Goal: Task Accomplishment & Management: Use online tool/utility

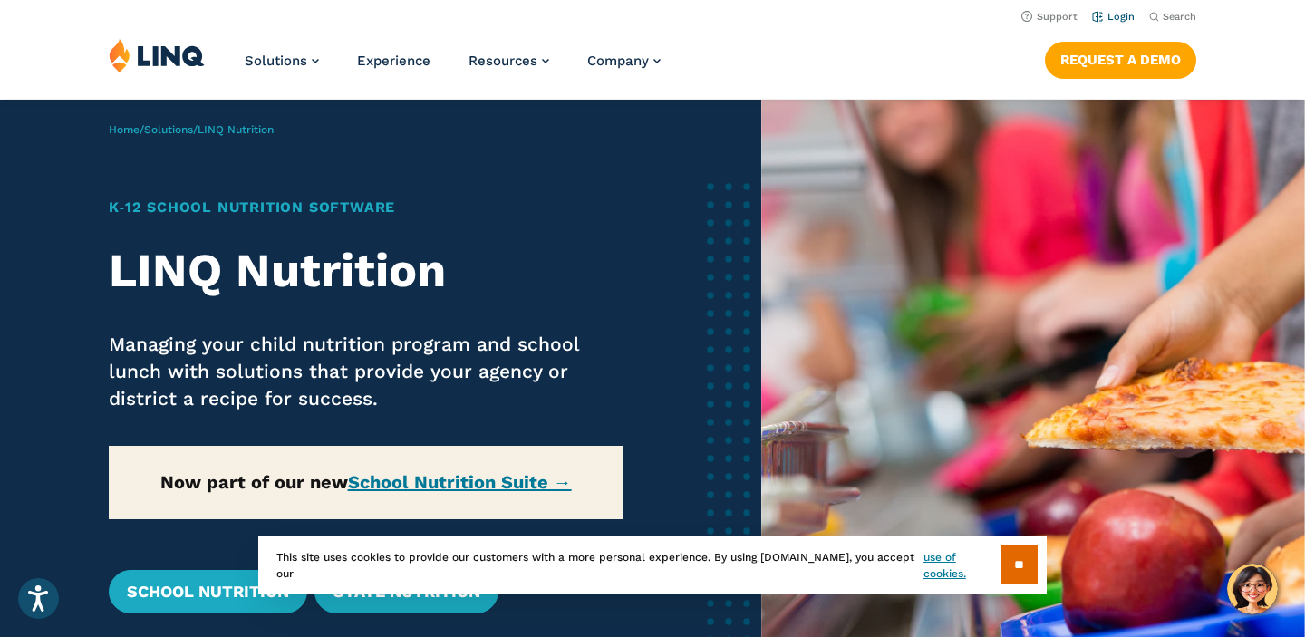
click at [1105, 15] on link "Login" at bounding box center [1113, 17] width 43 height 12
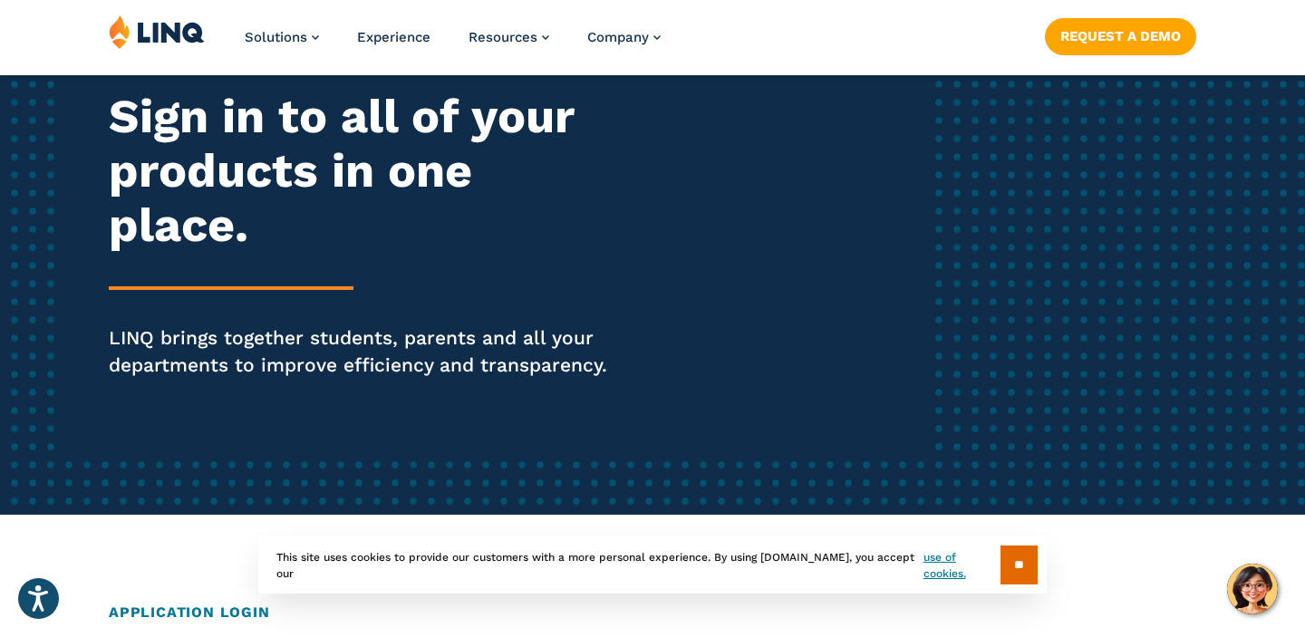
scroll to position [232, 0]
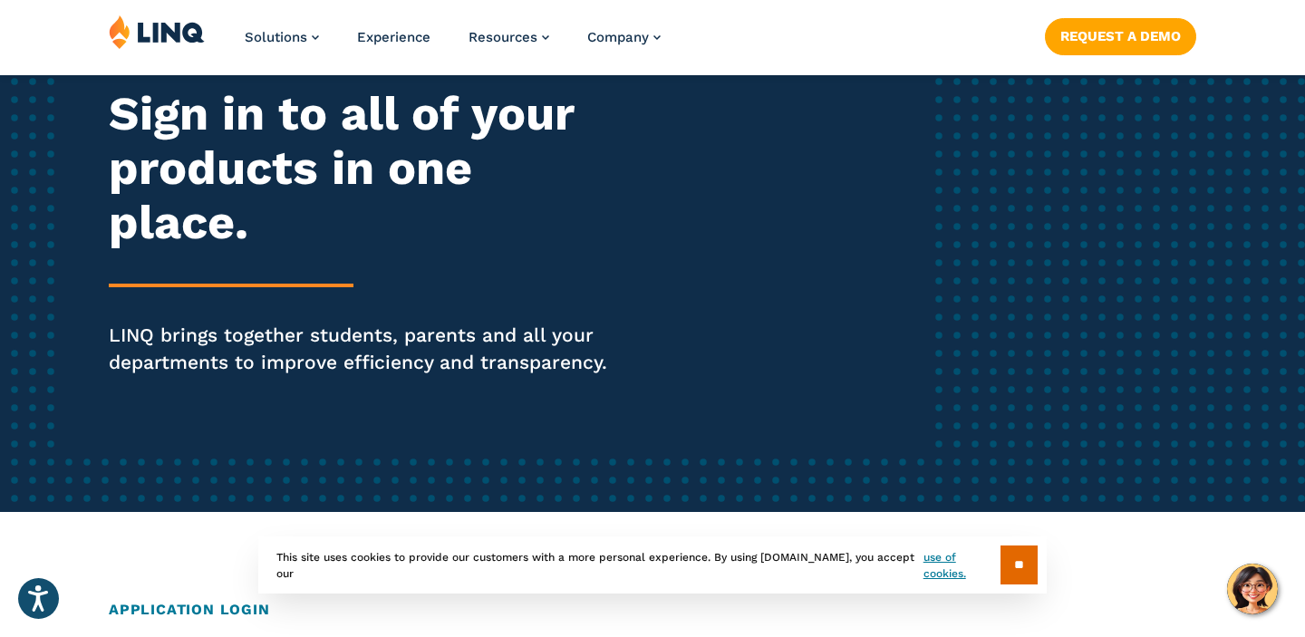
click at [320, 261] on div "Login Sign in to all of your products in one place. LINQ brings together studen…" at bounding box center [360, 233] width 503 height 387
click at [314, 355] on p "LINQ brings together students, parents and all your departments to improve effi…" at bounding box center [360, 349] width 503 height 54
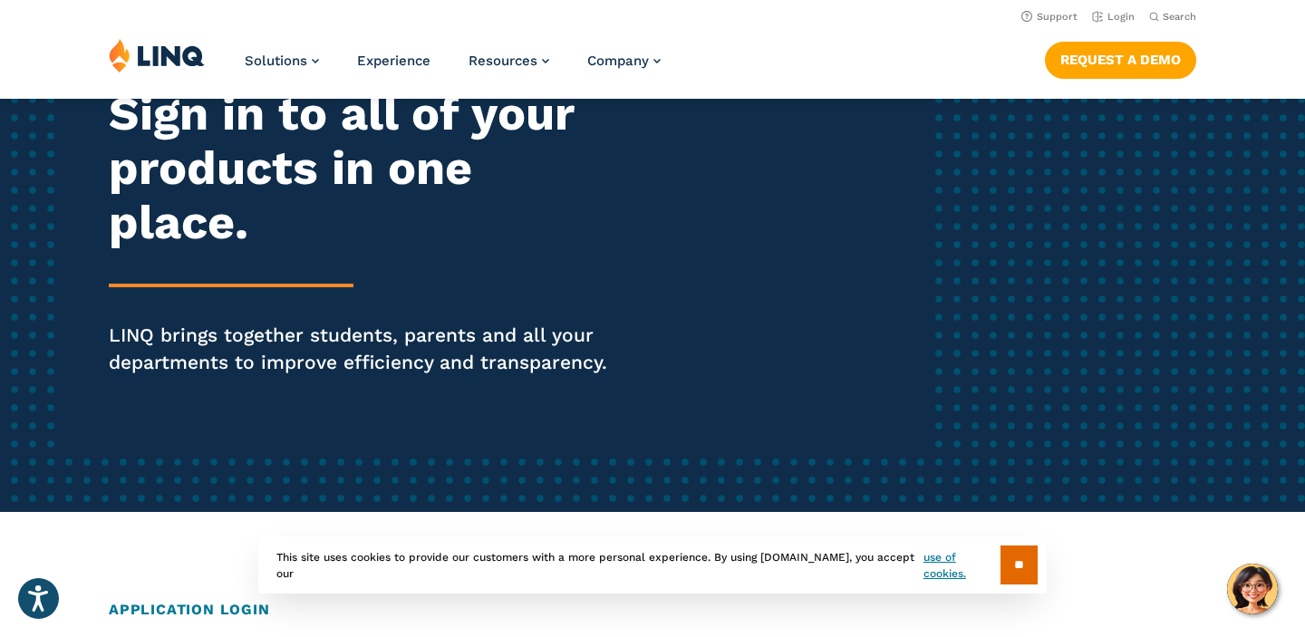
scroll to position [0, 0]
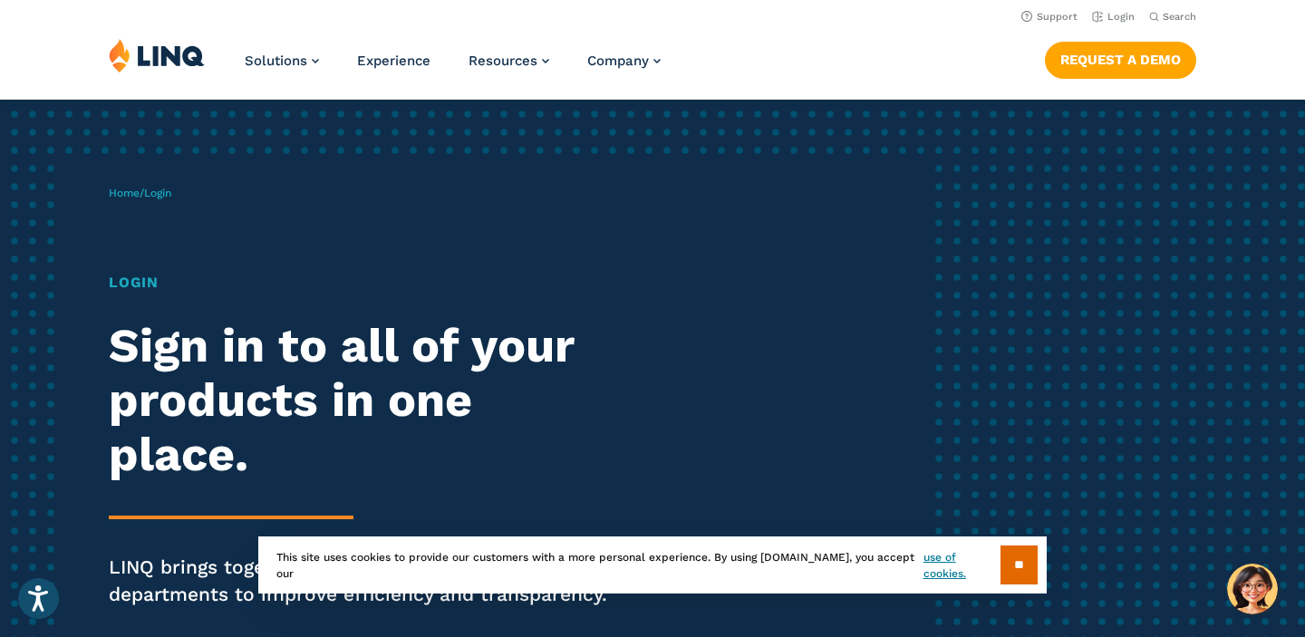
click at [141, 286] on h1 "Login" at bounding box center [360, 283] width 503 height 22
click at [1007, 566] on input "**" at bounding box center [1019, 565] width 37 height 39
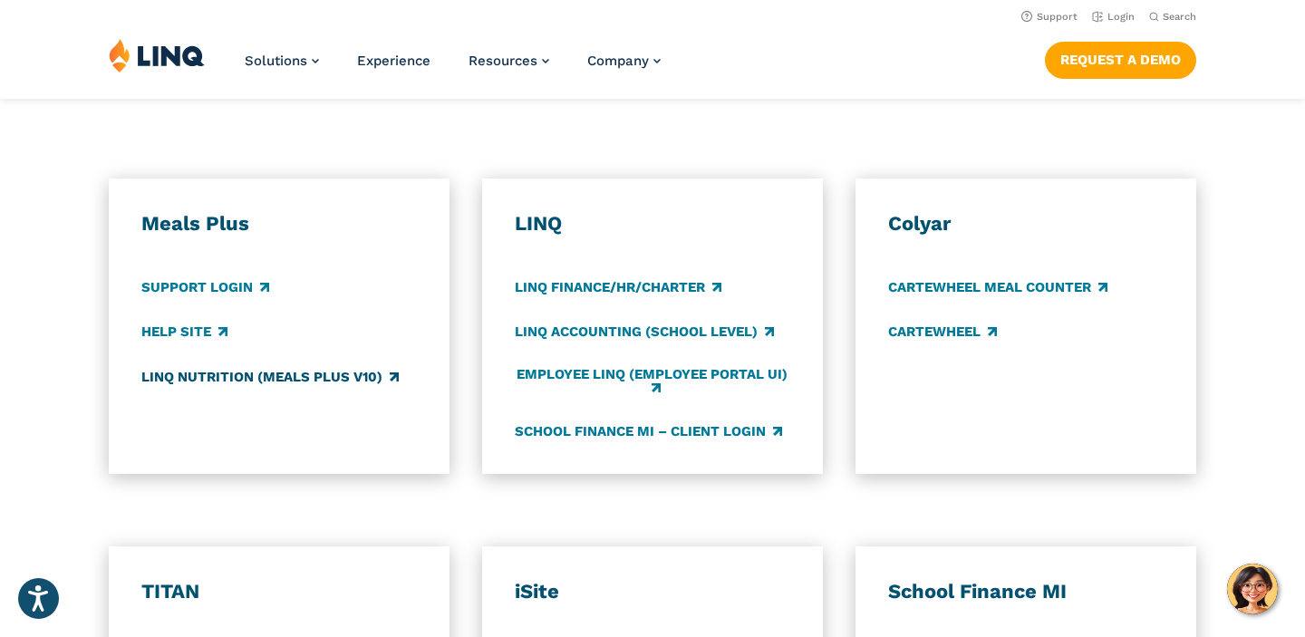
scroll to position [946, 0]
